Goal: Information Seeking & Learning: Learn about a topic

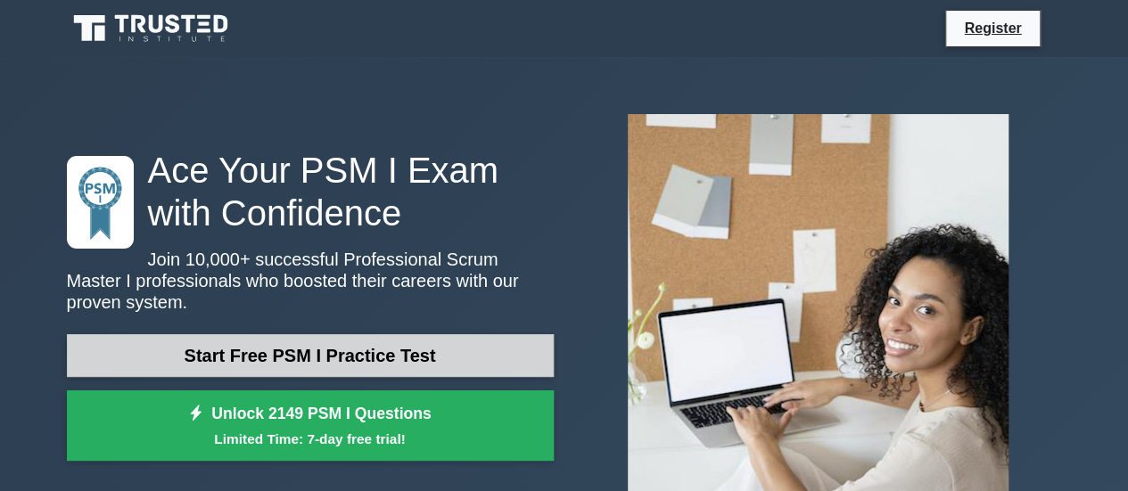
click at [416, 354] on link "Start Free PSM I Practice Test" at bounding box center [310, 355] width 487 height 43
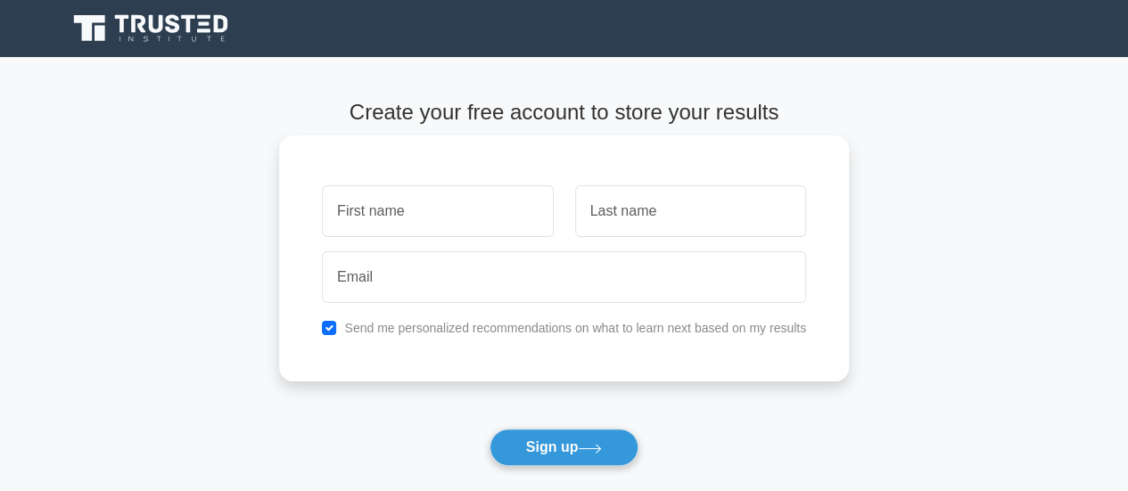
click at [408, 220] on input "text" at bounding box center [437, 211] width 231 height 52
type input "rr"
click at [591, 218] on input "text" at bounding box center [690, 211] width 231 height 52
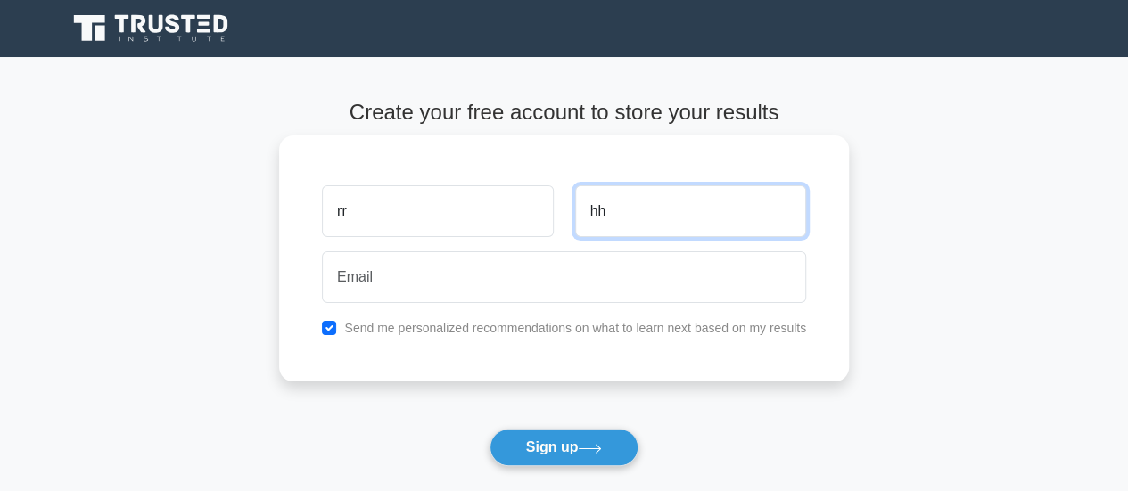
type input "hh"
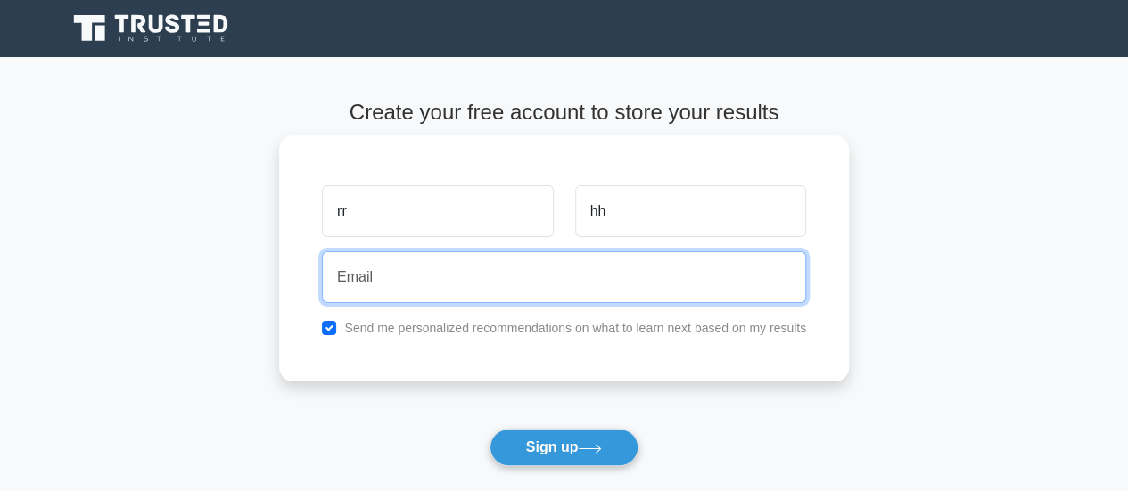
click at [556, 278] on input "email" at bounding box center [564, 277] width 484 height 52
type input "zin.talal@gmail.com"
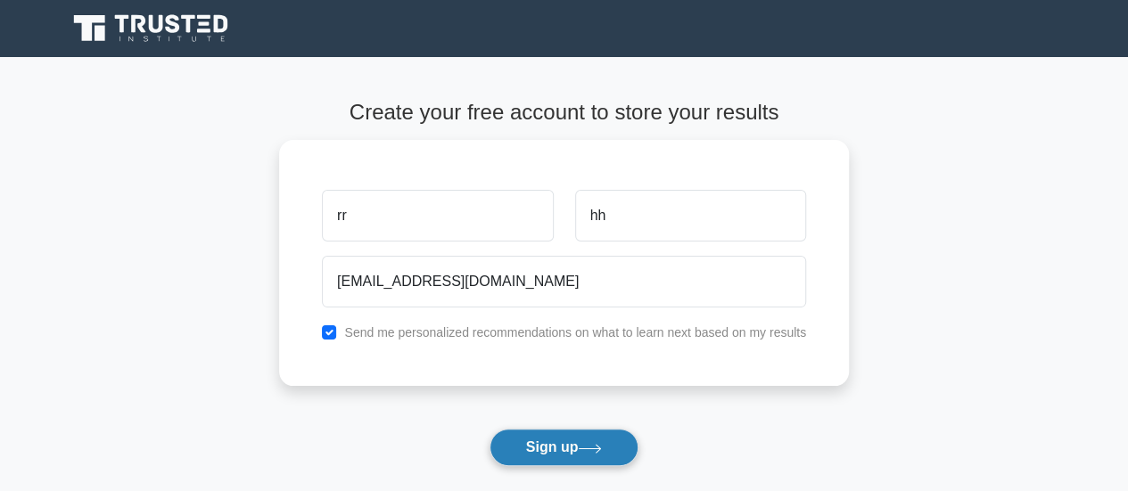
click at [536, 449] on button "Sign up" at bounding box center [565, 447] width 150 height 37
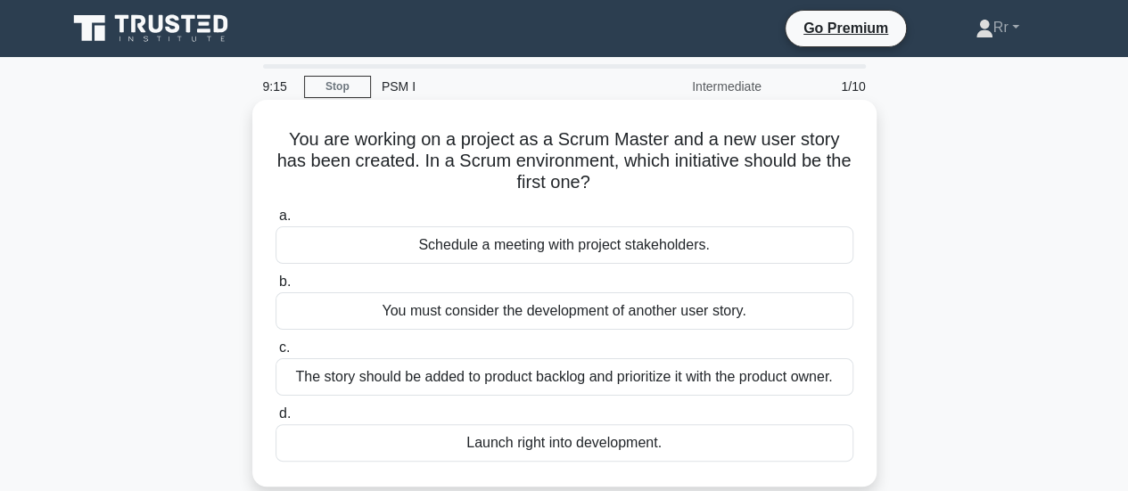
click at [405, 367] on div "The story should be added to product backlog and prioritize it with the product…" at bounding box center [565, 377] width 578 height 37
click at [276, 354] on input "c. The story should be added to product backlog and prioritize it with the prod…" at bounding box center [276, 348] width 0 height 12
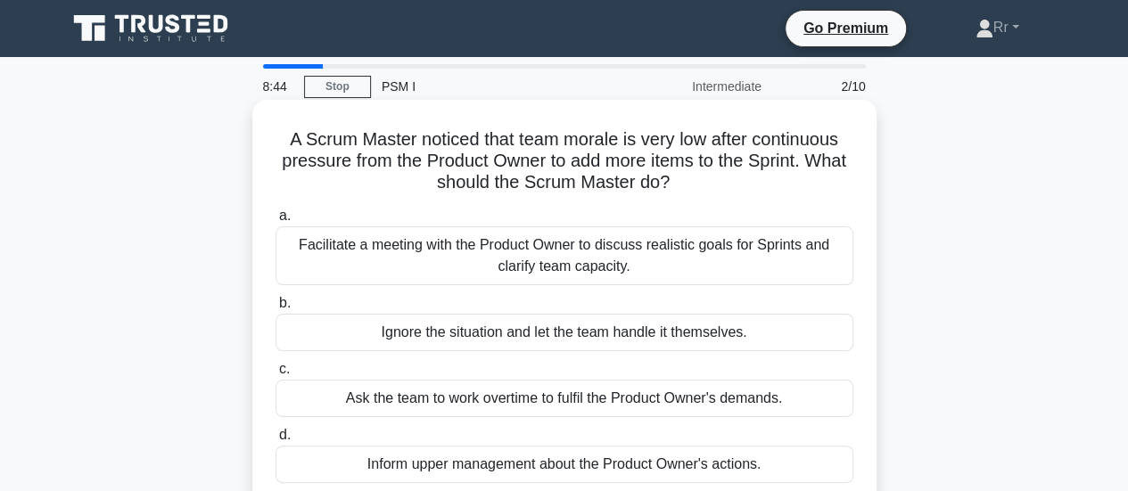
scroll to position [89, 0]
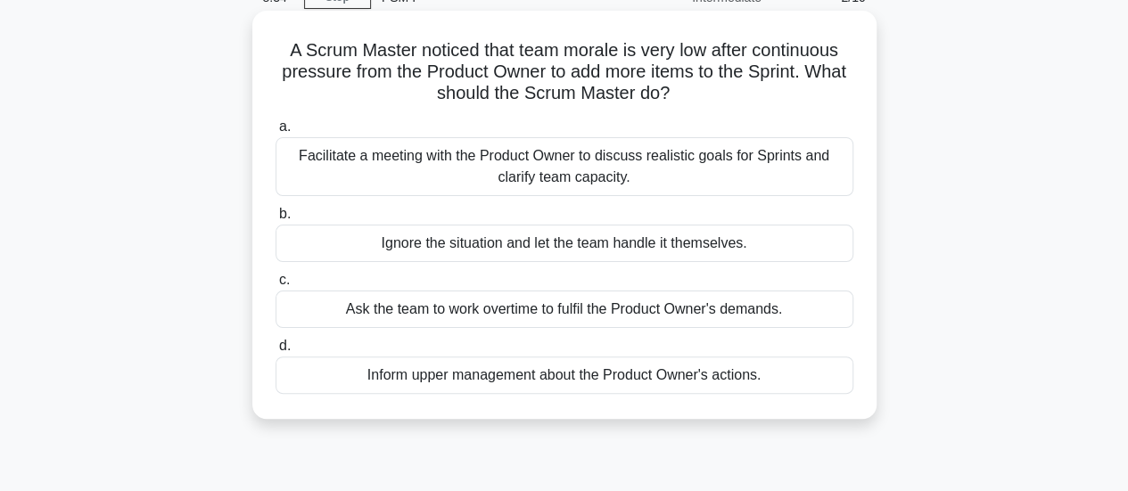
click at [414, 161] on div "Facilitate a meeting with the Product Owner to discuss realistic goals for Spri…" at bounding box center [565, 166] width 578 height 59
click at [276, 133] on input "a. Facilitate a meeting with the Product Owner to discuss realistic goals for S…" at bounding box center [276, 127] width 0 height 12
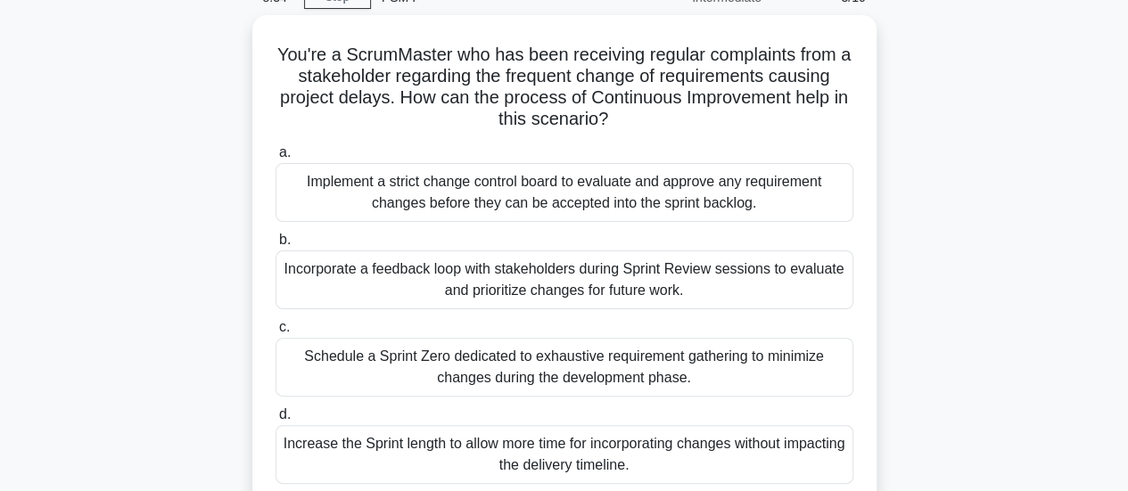
scroll to position [0, 0]
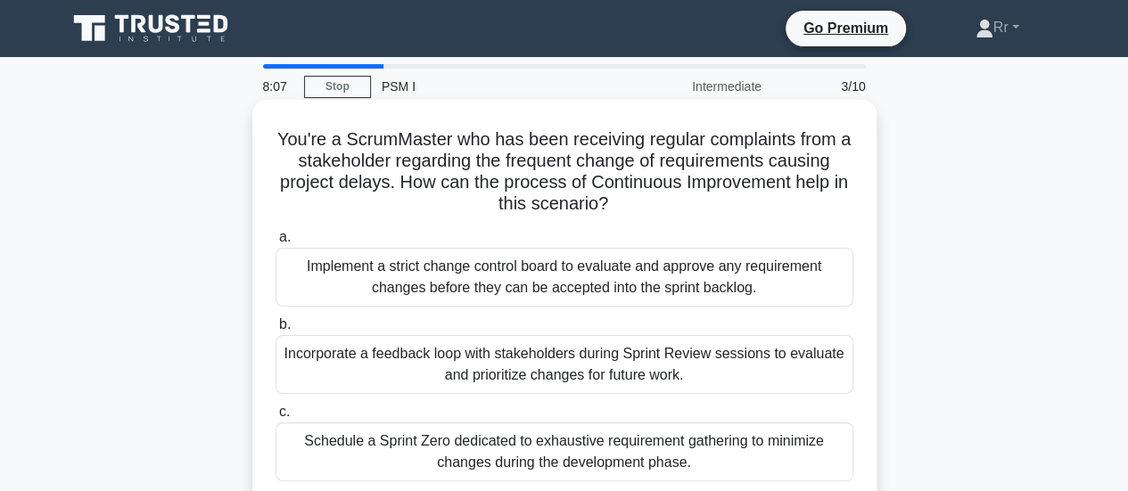
drag, startPoint x: 416, startPoint y: 297, endPoint x: 359, endPoint y: 340, distance: 70.6
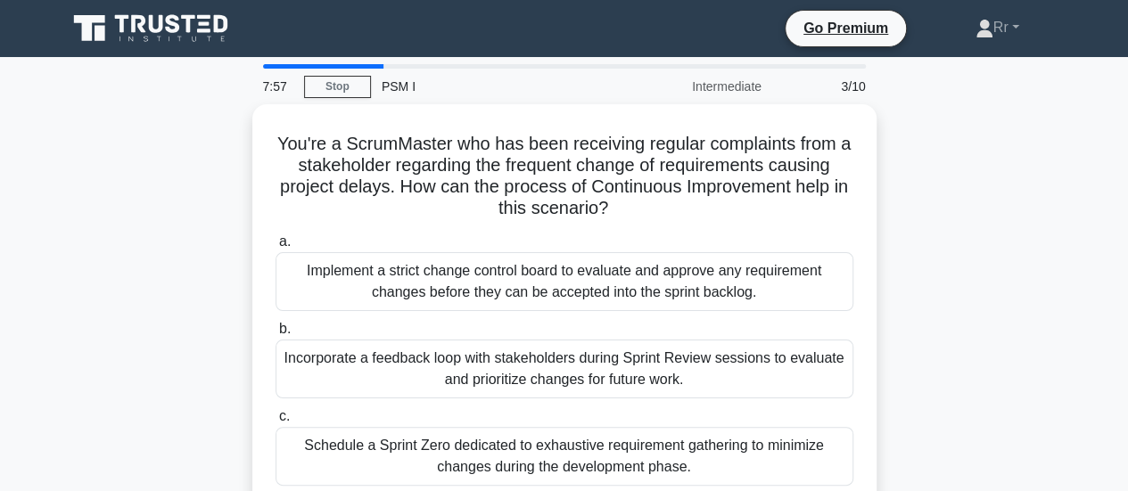
drag, startPoint x: 359, startPoint y: 340, endPoint x: 997, endPoint y: 318, distance: 638.0
click at [997, 318] on div "You're a ScrumMaster who has been receiving regular complaints from a stakehold…" at bounding box center [564, 361] width 1017 height 515
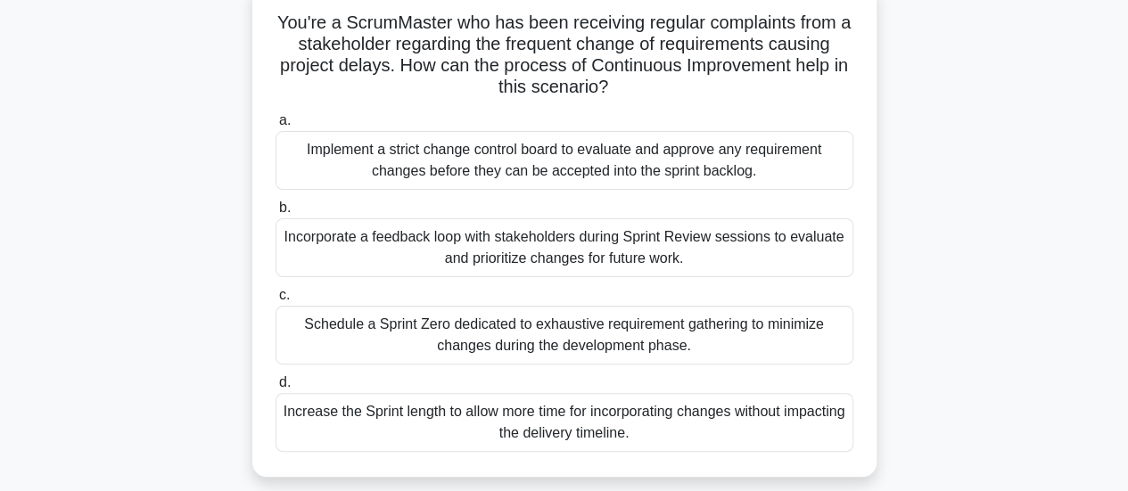
scroll to position [89, 0]
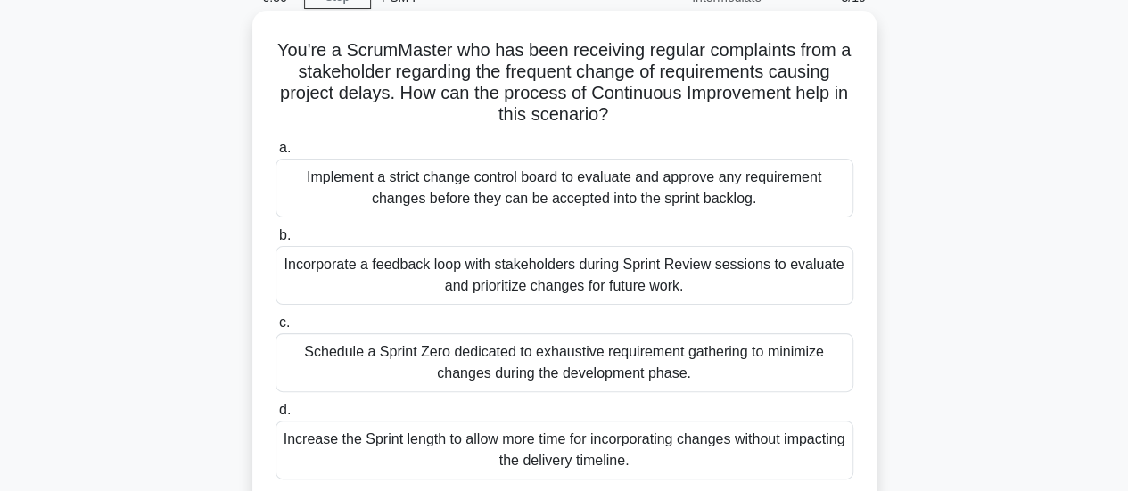
click at [449, 268] on div "Incorporate a feedback loop with stakeholders during Sprint Review sessions to …" at bounding box center [565, 275] width 578 height 59
click at [276, 242] on input "b. Incorporate a feedback loop with stakeholders during Sprint Review sessions …" at bounding box center [276, 236] width 0 height 12
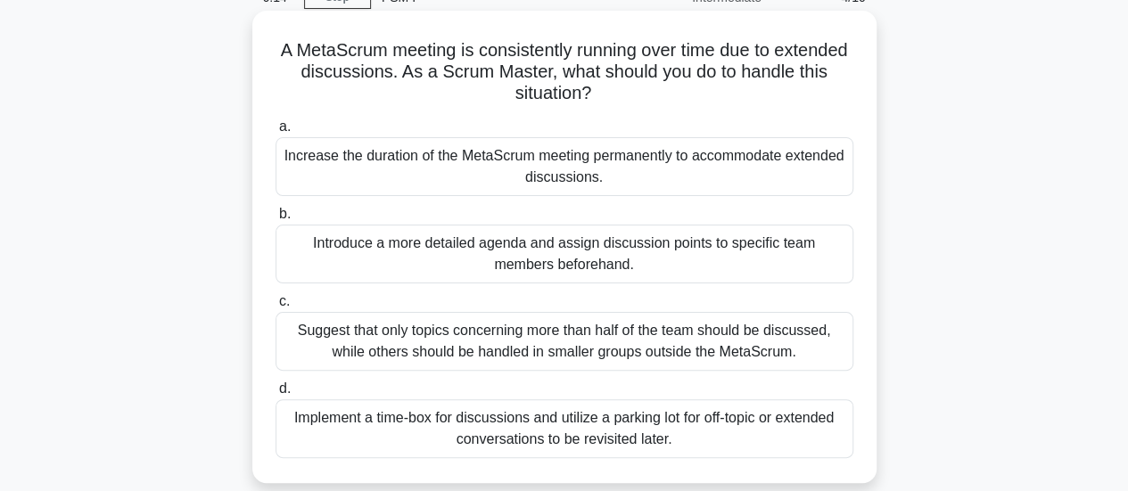
scroll to position [178, 0]
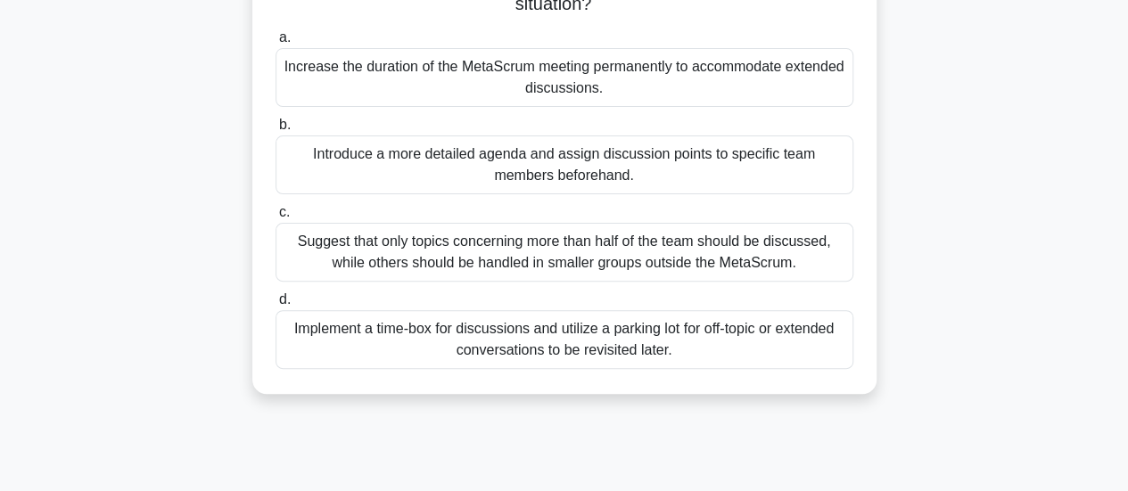
click at [371, 342] on div "Implement a time-box for discussions and utilize a parking lot for off-topic or…" at bounding box center [565, 339] width 578 height 59
click at [276, 306] on input "d. Implement a time-box for discussions and utilize a parking lot for off-topic…" at bounding box center [276, 300] width 0 height 12
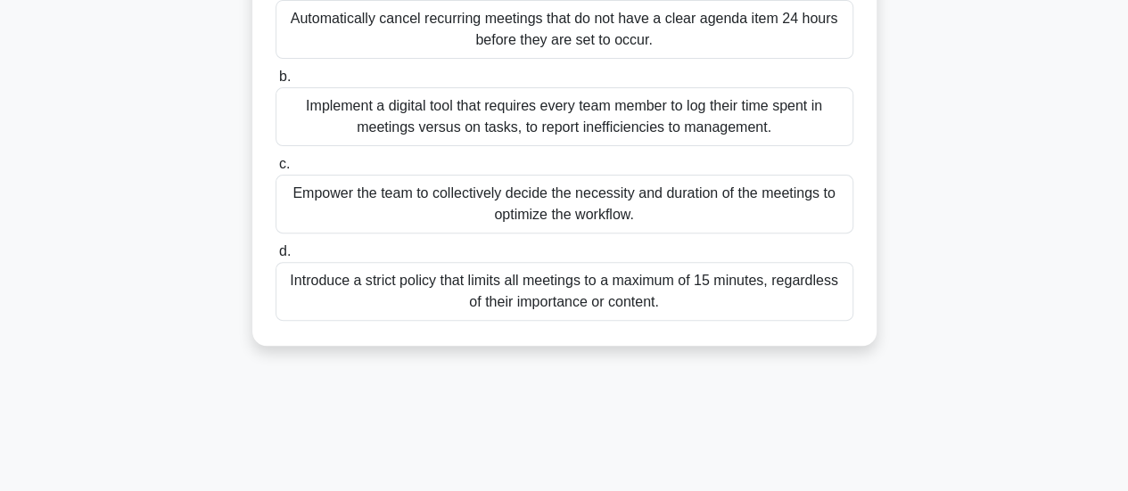
scroll to position [268, 0]
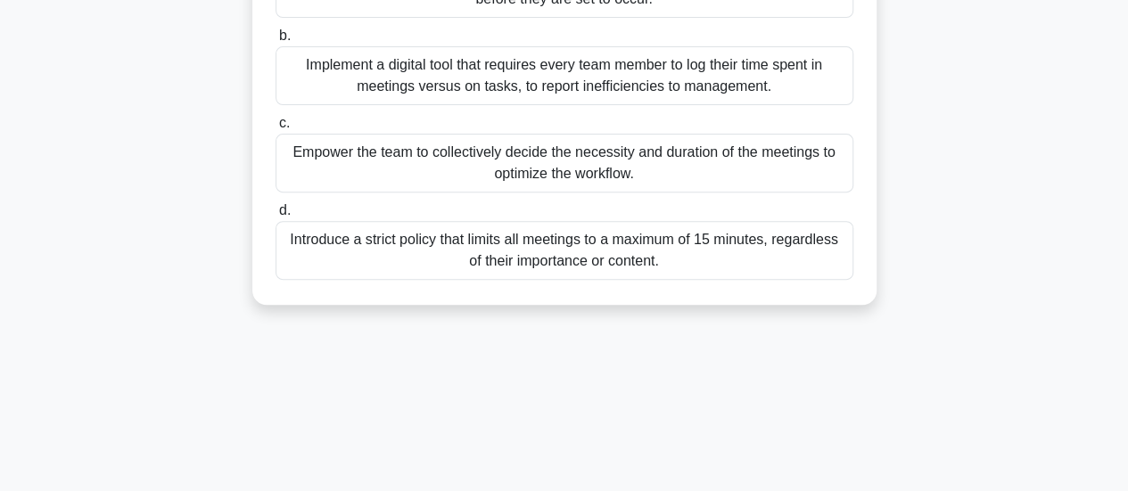
click at [536, 243] on div "Introduce a strict policy that limits all meetings to a maximum of 15 minutes, …" at bounding box center [565, 250] width 578 height 59
click at [276, 217] on input "d. Introduce a strict policy that limits all meetings to a maximum of 15 minute…" at bounding box center [276, 211] width 0 height 12
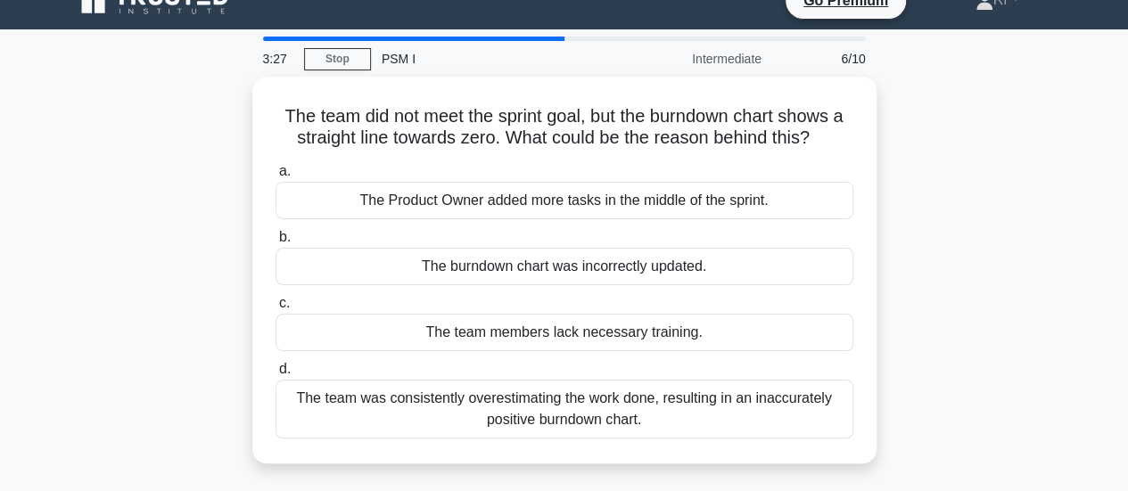
scroll to position [0, 0]
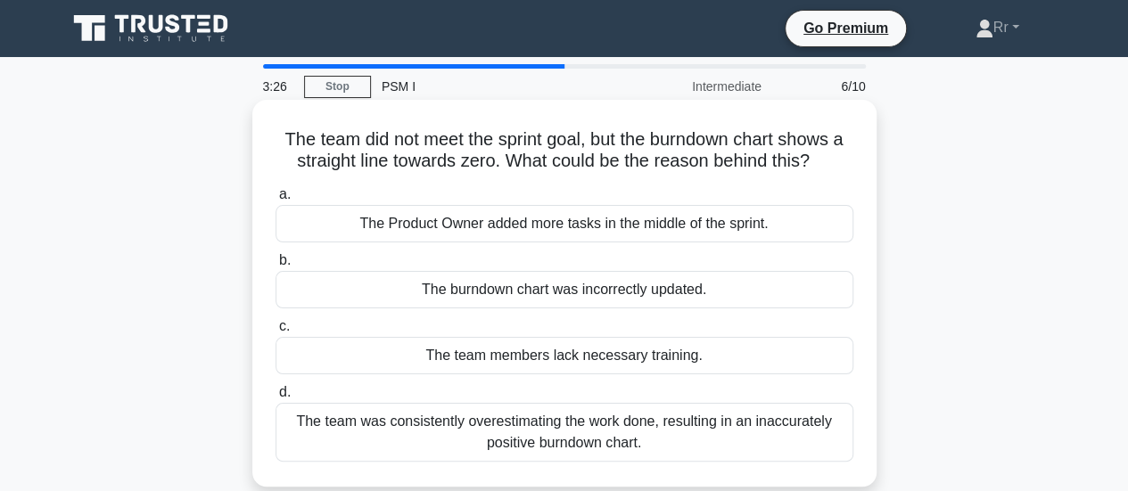
click at [549, 285] on div "The burndown chart was incorrectly updated." at bounding box center [565, 289] width 578 height 37
click at [276, 267] on input "b. The burndown chart was incorrectly updated." at bounding box center [276, 261] width 0 height 12
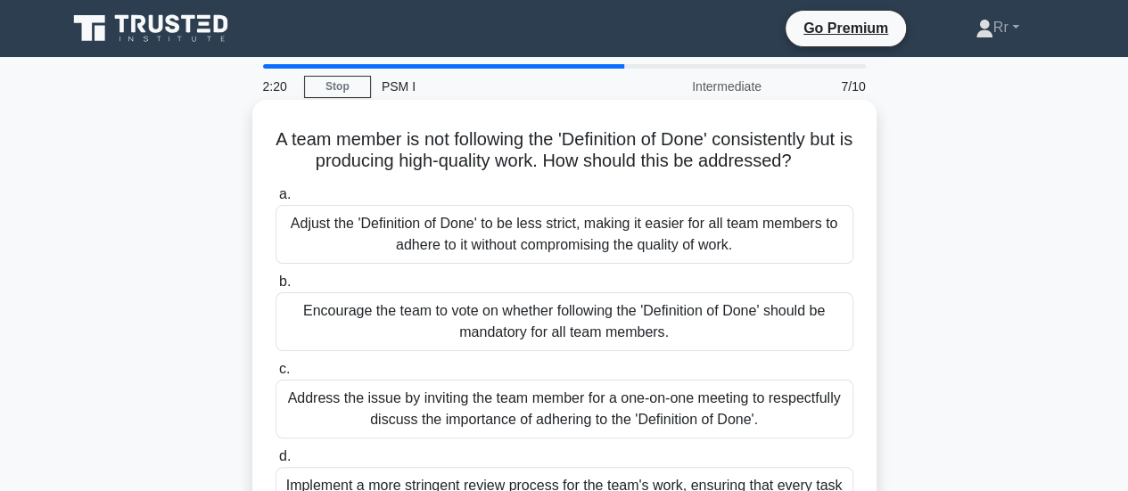
click at [644, 329] on div "Encourage the team to vote on whether following the 'Definition of Done' should…" at bounding box center [565, 322] width 578 height 59
click at [276, 288] on input "b. Encourage the team to vote on whether following the 'Definition of Done' sho…" at bounding box center [276, 282] width 0 height 12
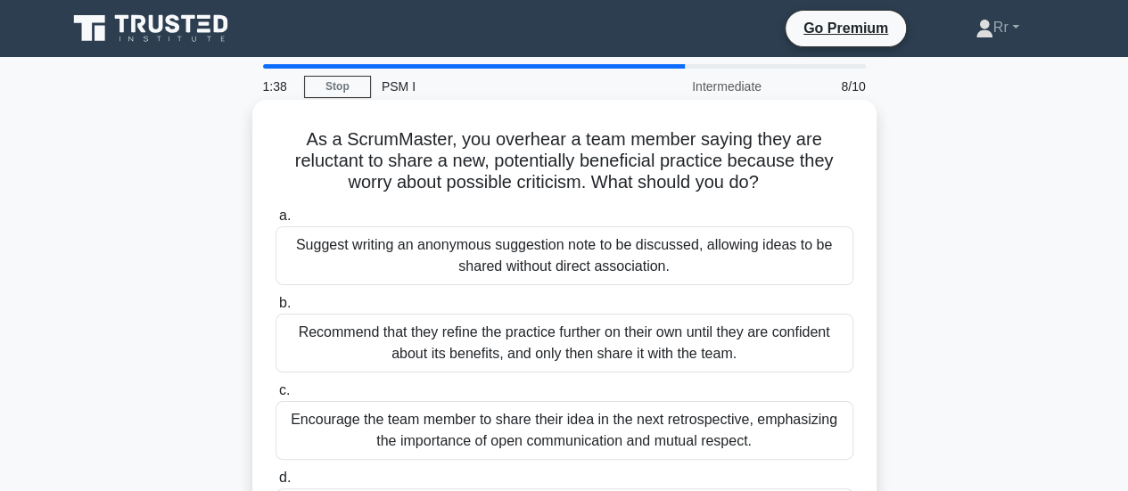
click at [585, 433] on div "Encourage the team member to share their idea in the next retrospective, emphas…" at bounding box center [565, 430] width 578 height 59
click at [276, 397] on input "c. Encourage the team member to share their idea in the next retrospective, emp…" at bounding box center [276, 391] width 0 height 12
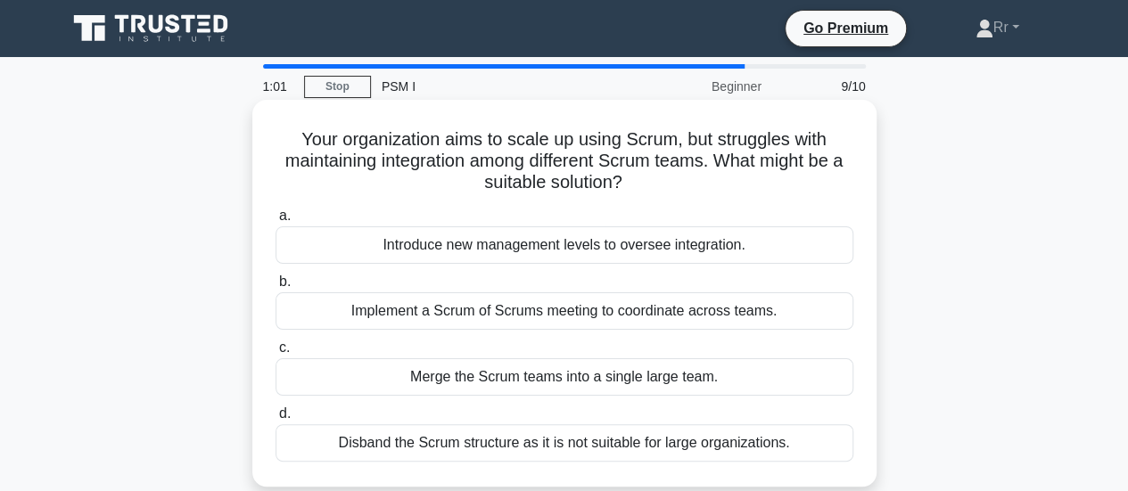
click at [483, 314] on div "Implement a Scrum of Scrums meeting to coordinate across teams." at bounding box center [565, 311] width 578 height 37
click at [276, 288] on input "b. Implement a Scrum of Scrums meeting to coordinate across teams." at bounding box center [276, 282] width 0 height 12
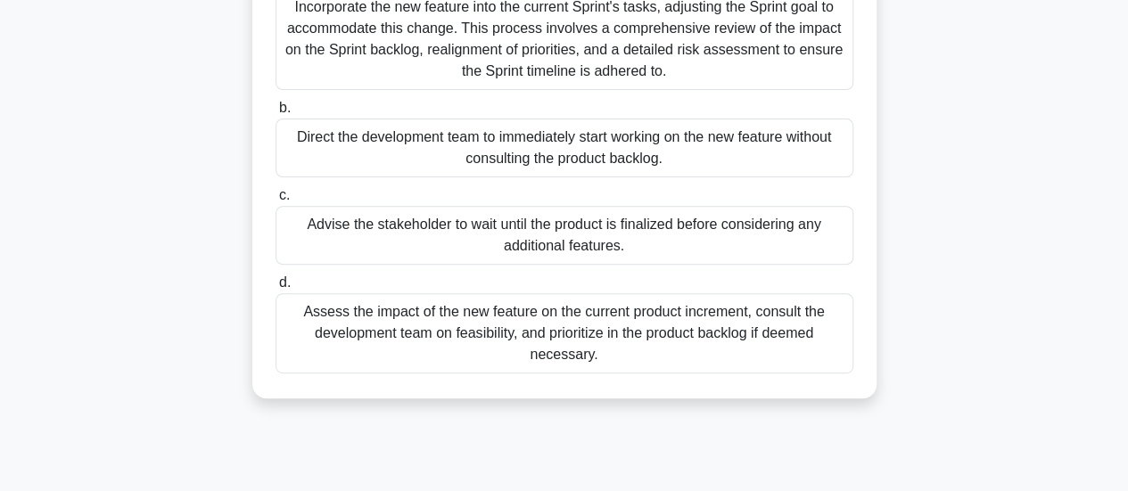
scroll to position [268, 0]
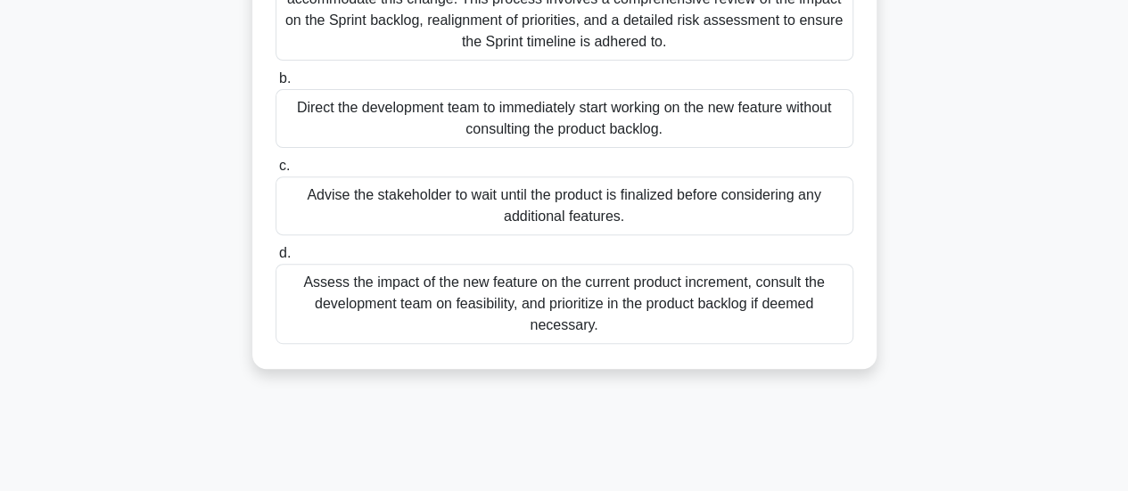
click at [591, 308] on div "Assess the impact of the new feature on the current product increment, consult …" at bounding box center [565, 304] width 578 height 80
click at [276, 260] on input "d. Assess the impact of the new feature on the current product increment, consu…" at bounding box center [276, 254] width 0 height 12
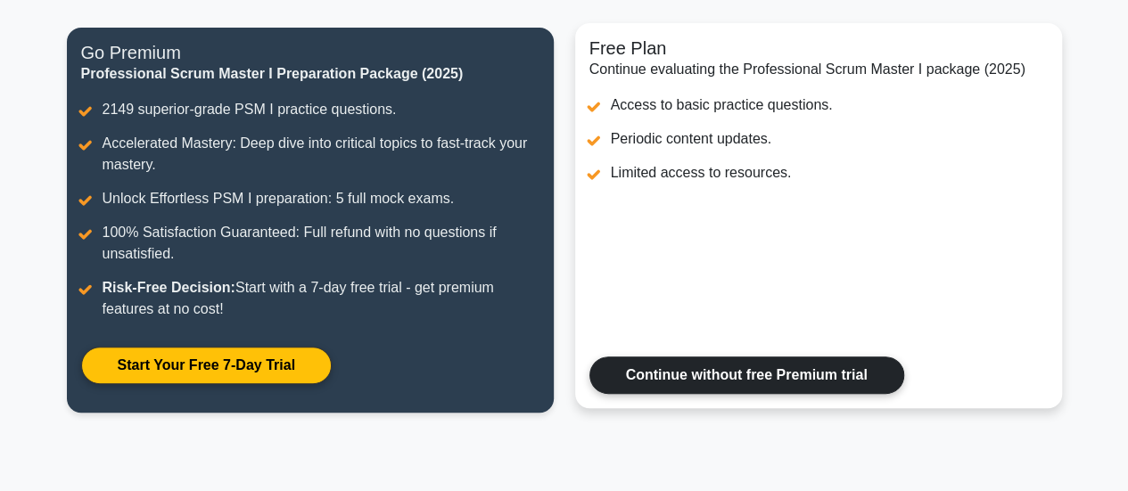
scroll to position [178, 0]
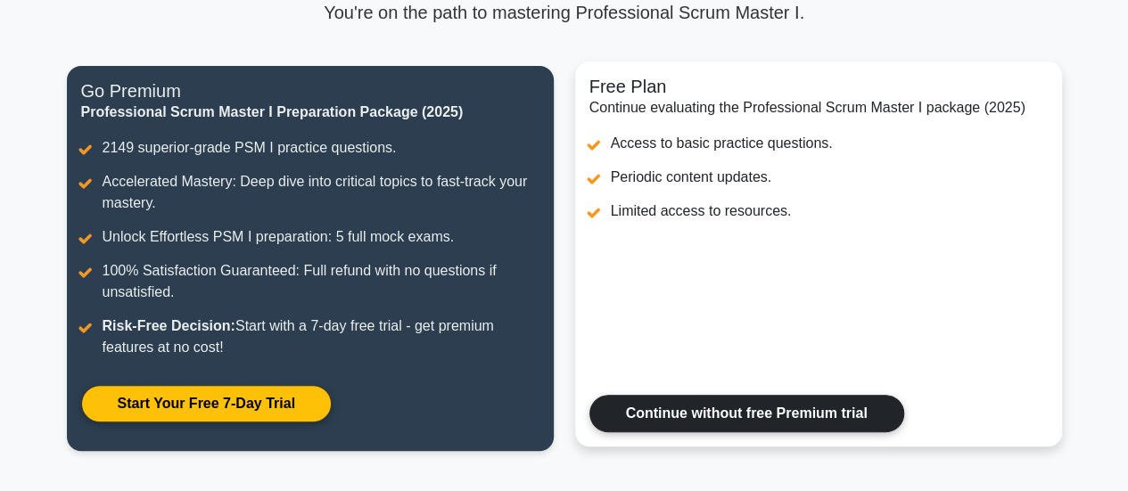
click at [712, 413] on link "Continue without free Premium trial" at bounding box center [746, 413] width 315 height 37
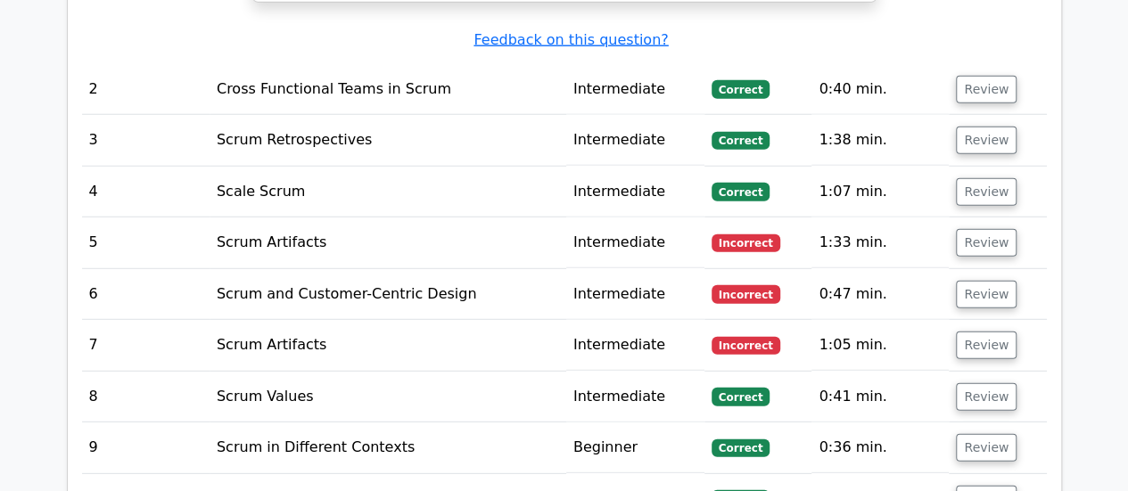
scroll to position [2408, 0]
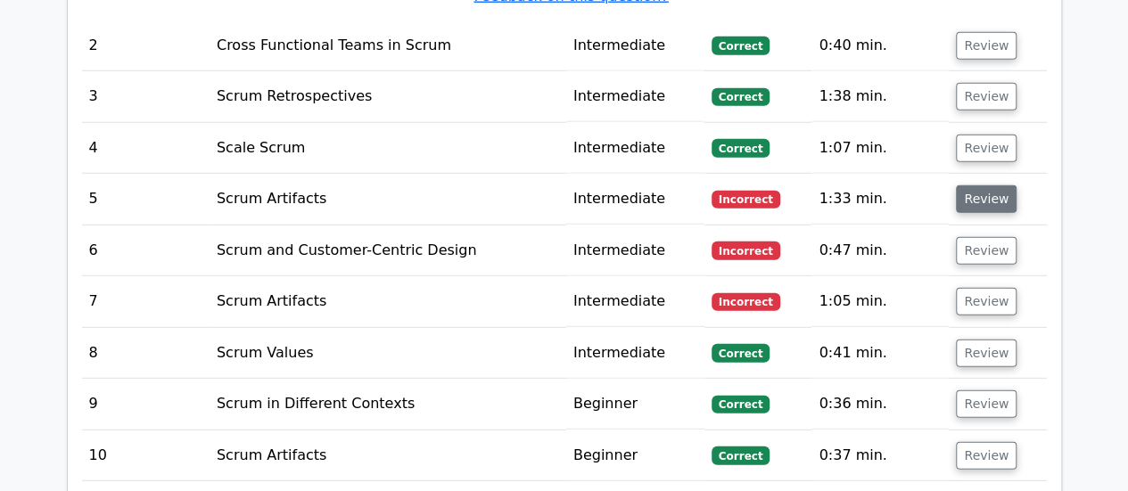
click at [998, 185] on button "Review" at bounding box center [986, 199] width 61 height 28
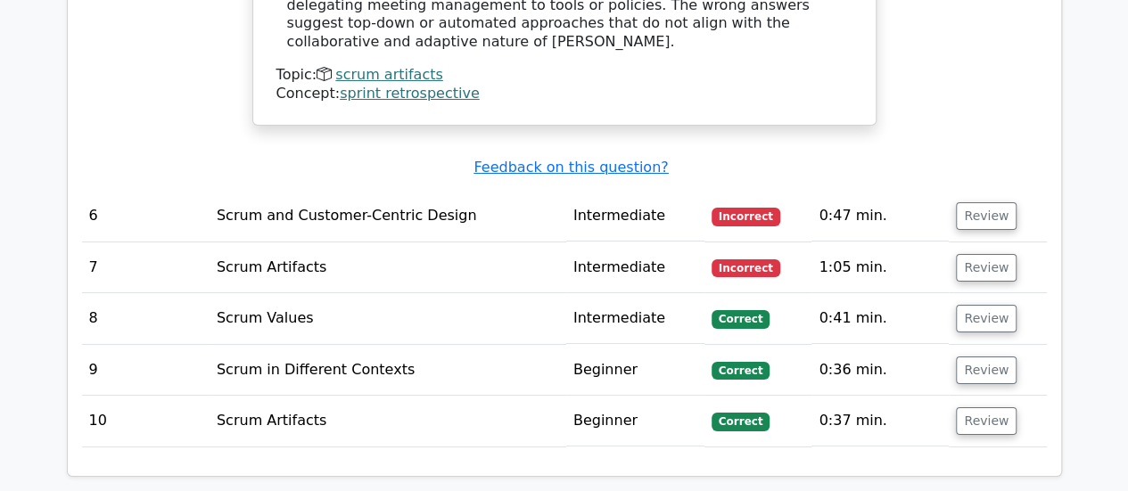
scroll to position [3211, 0]
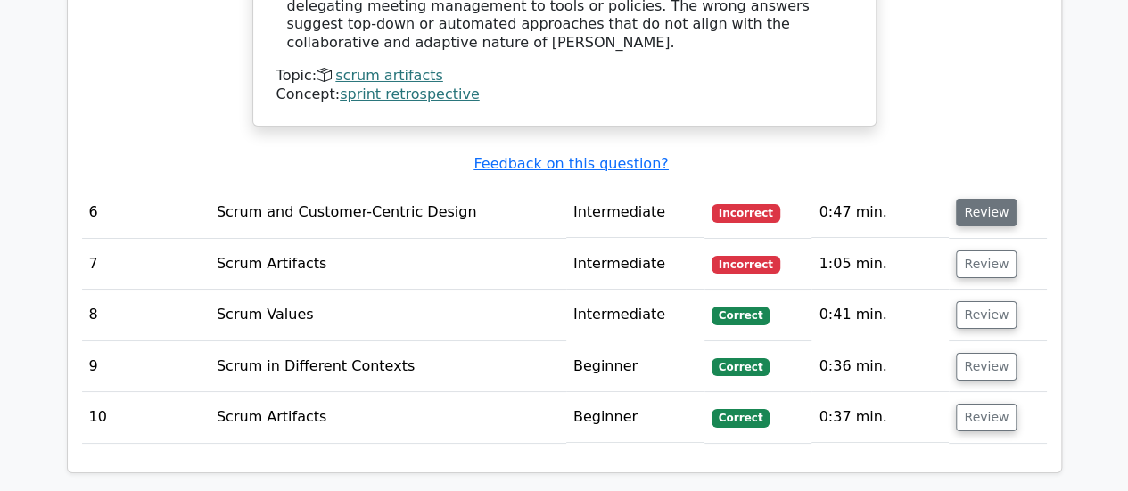
click at [977, 199] on button "Review" at bounding box center [986, 213] width 61 height 28
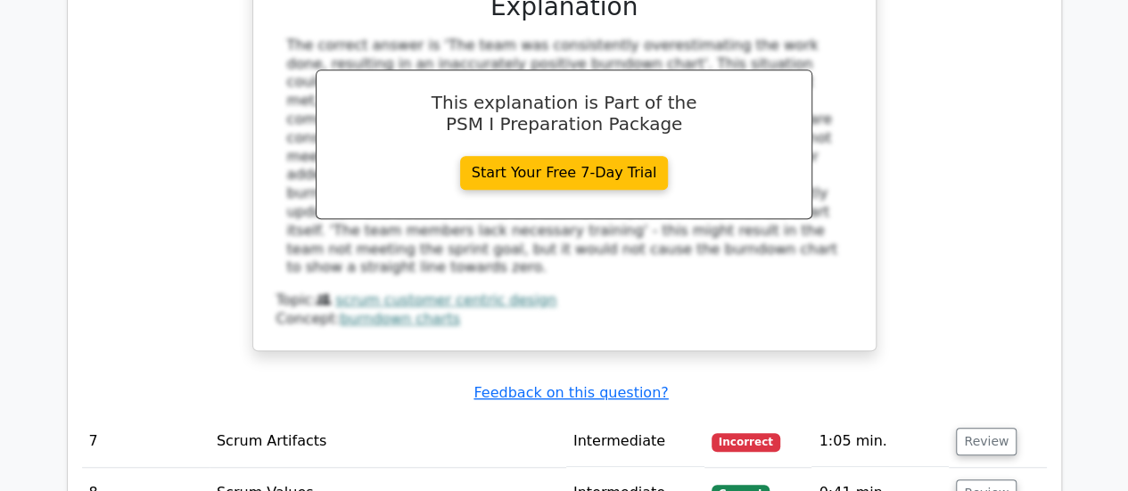
scroll to position [3924, 0]
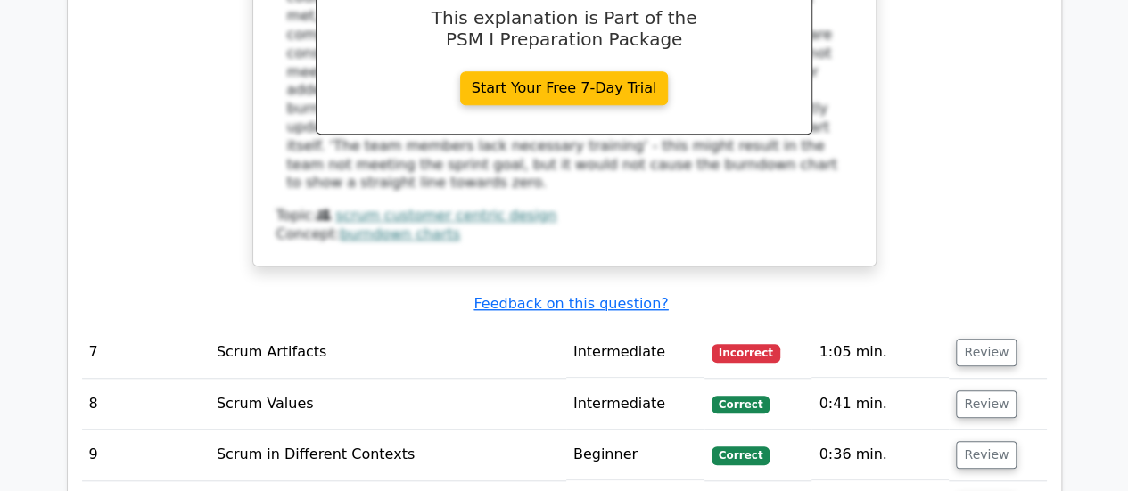
click at [795, 379] on tr "8 Scrum Values Intermediate [GEOGRAPHIC_DATA] 0:41 min. Review" at bounding box center [564, 404] width 965 height 51
drag, startPoint x: 795, startPoint y: 297, endPoint x: 760, endPoint y: 287, distance: 37.0
click at [772, 379] on td "Correct" at bounding box center [759, 404] width 108 height 51
click at [717, 379] on td "Correct" at bounding box center [759, 404] width 108 height 51
drag, startPoint x: 712, startPoint y: 310, endPoint x: 1035, endPoint y: 51, distance: 414.9
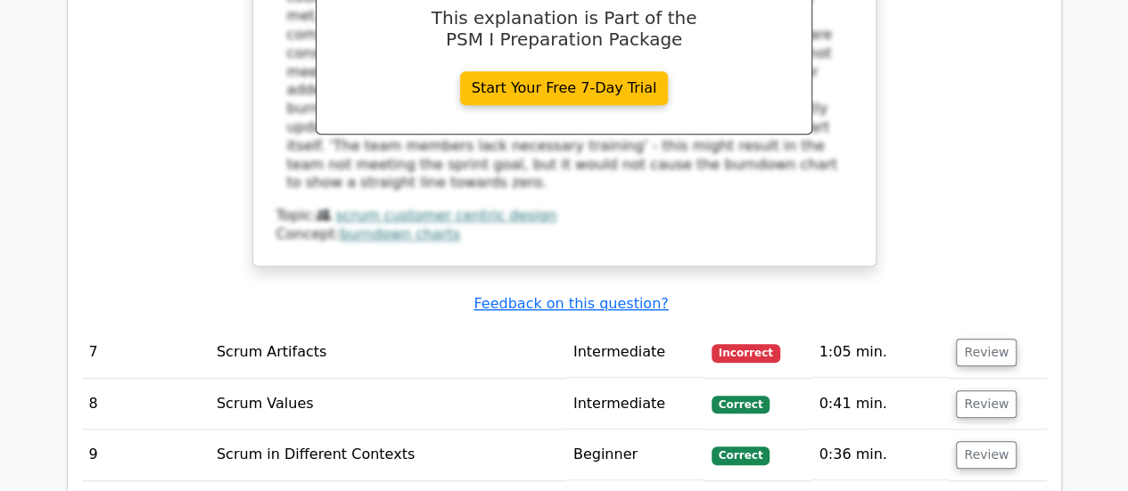
click at [994, 339] on button "Review" at bounding box center [986, 353] width 61 height 28
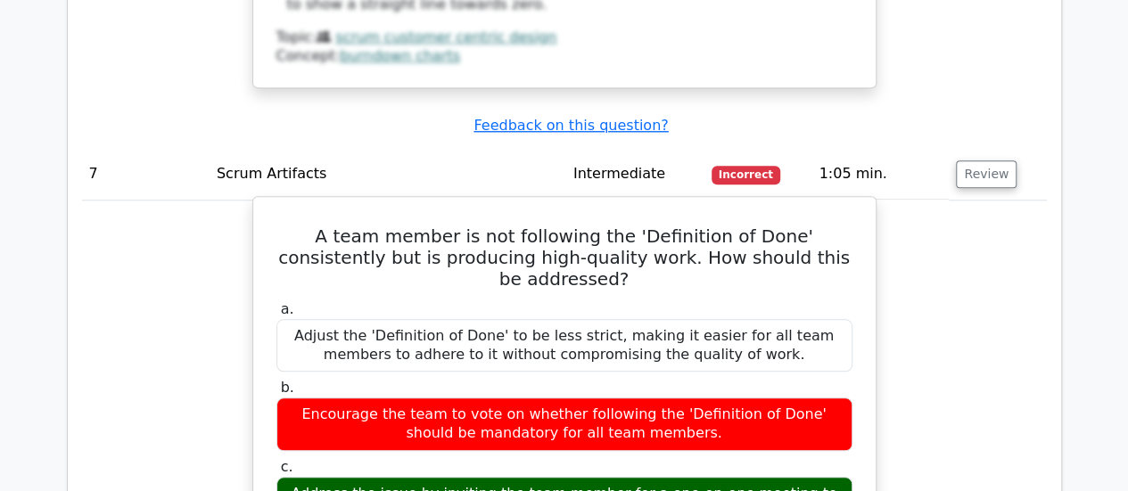
scroll to position [4192, 0]
